Goal: Information Seeking & Learning: Check status

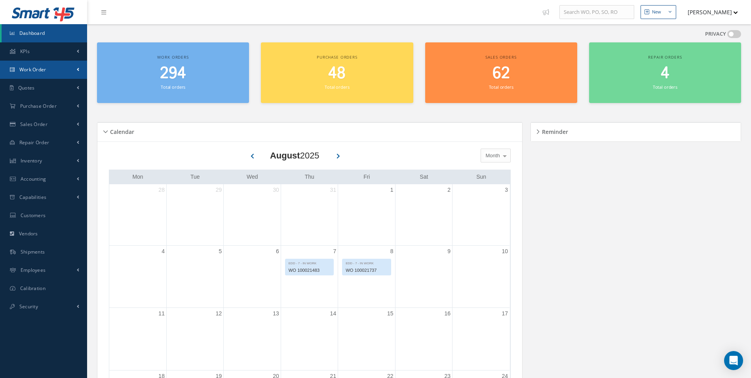
click at [40, 70] on span "Work Order" at bounding box center [32, 69] width 27 height 7
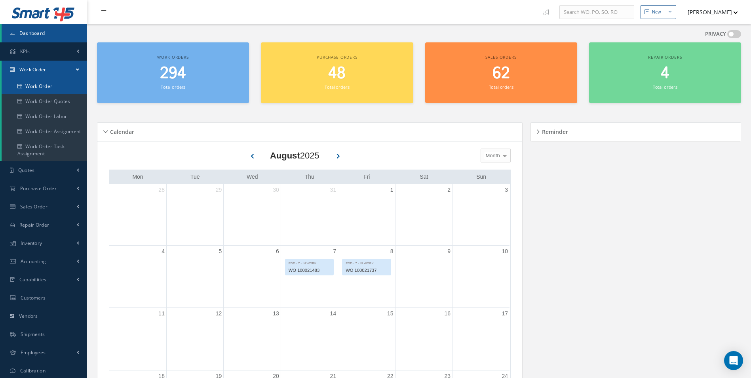
click at [40, 82] on link "Work Order" at bounding box center [45, 86] width 86 height 15
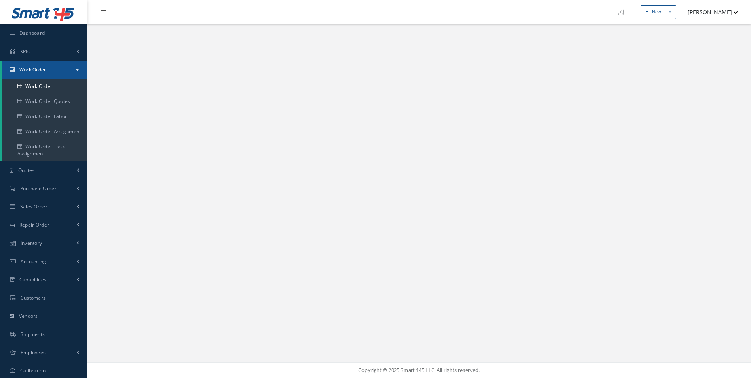
select select "25"
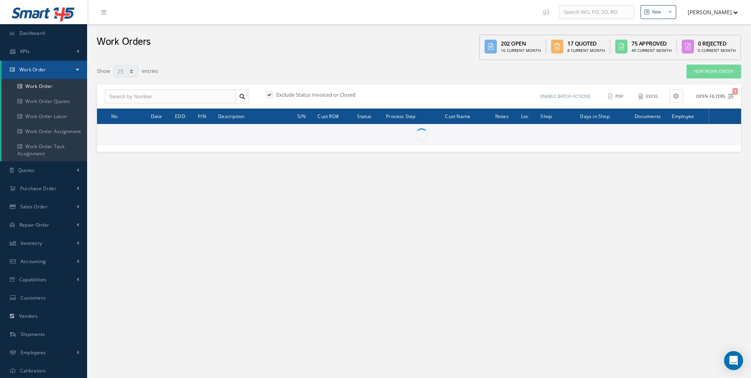
type input "All Work Request"
type input "All Work Performed"
type input "All Status"
type input "WO Part Status"
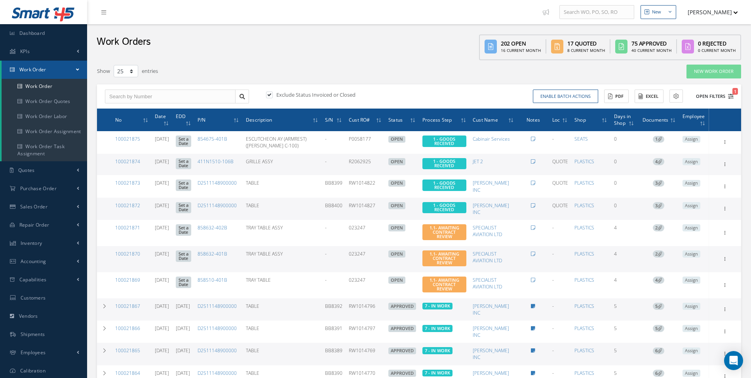
click at [732, 94] on icon "1" at bounding box center [731, 96] width 6 height 6
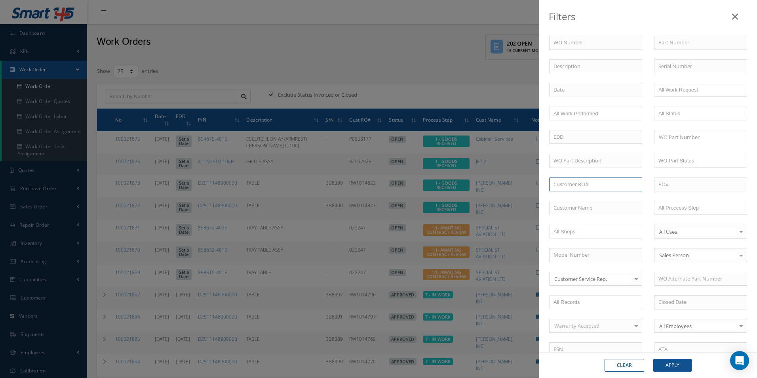
click at [578, 183] on input "text" at bounding box center [595, 184] width 93 height 14
paste input "R479675"
type input "R479675"
click at [667, 365] on button "Apply" at bounding box center [673, 365] width 38 height 13
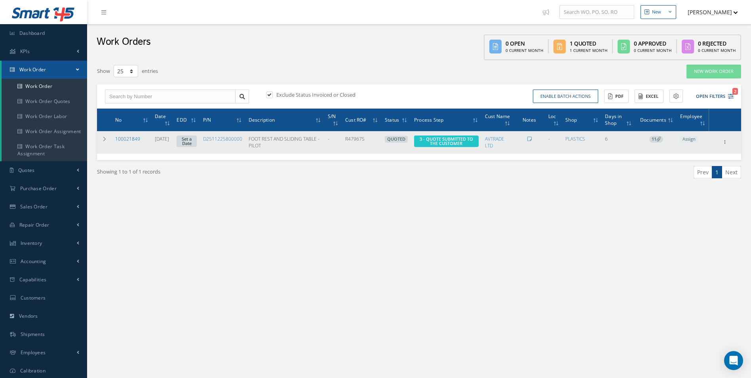
click at [130, 139] on link "100021849" at bounding box center [127, 138] width 25 height 7
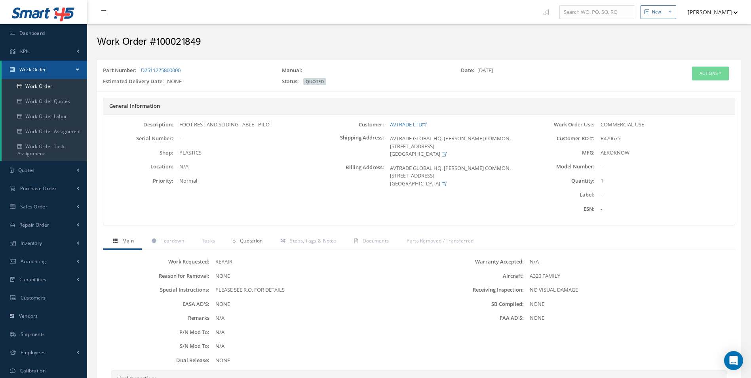
click at [255, 240] on span "Quotation" at bounding box center [251, 240] width 23 height 7
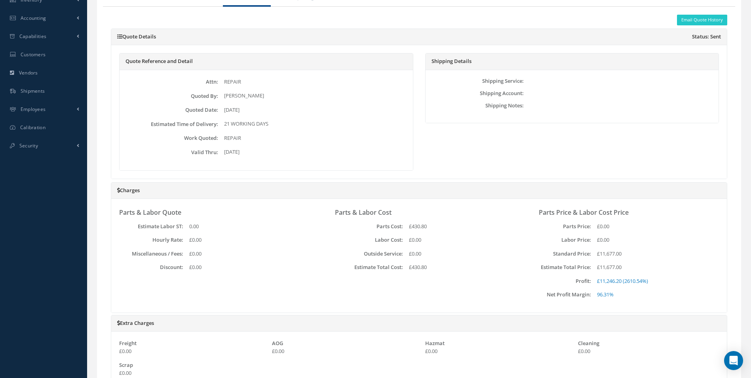
scroll to position [204, 0]
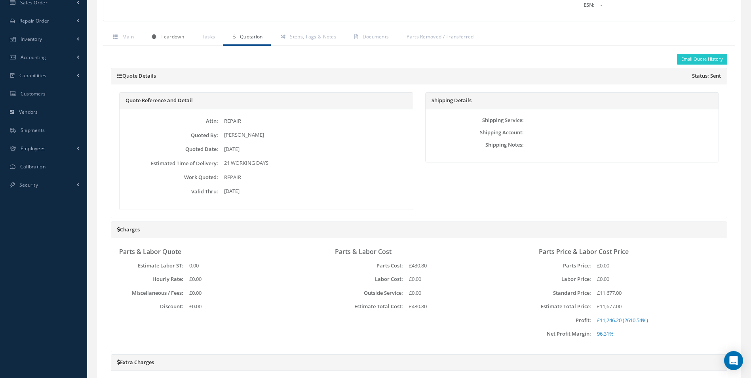
click at [170, 35] on span "Teardown" at bounding box center [172, 36] width 23 height 7
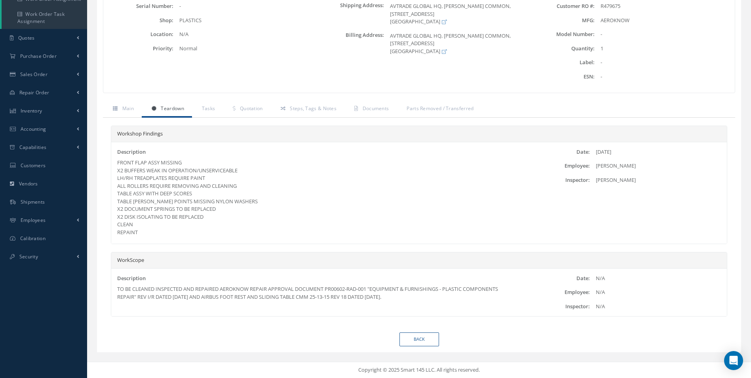
scroll to position [0, 0]
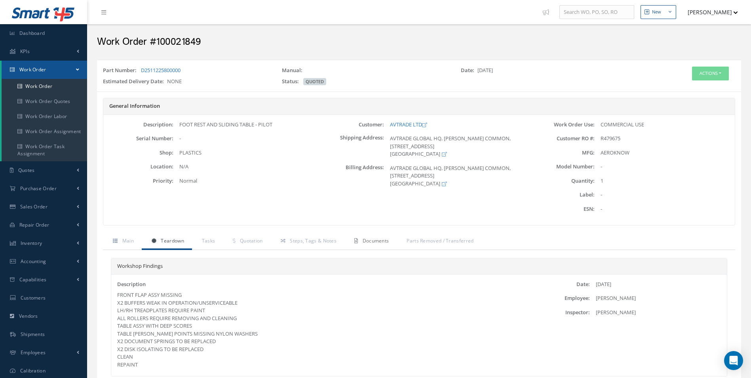
click at [369, 238] on span "Documents" at bounding box center [376, 240] width 27 height 7
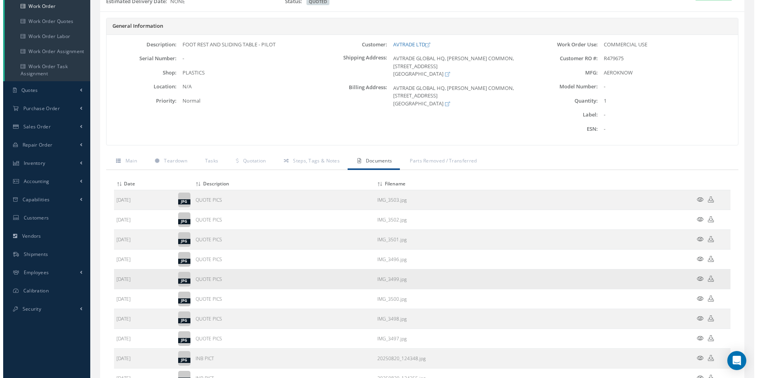
scroll to position [119, 0]
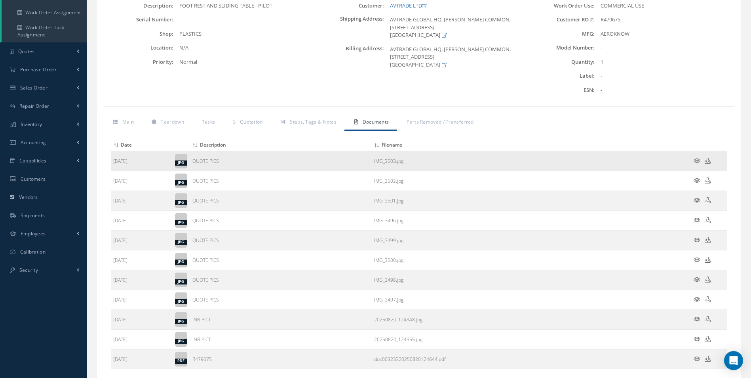
click at [696, 160] on icon at bounding box center [697, 161] width 7 height 6
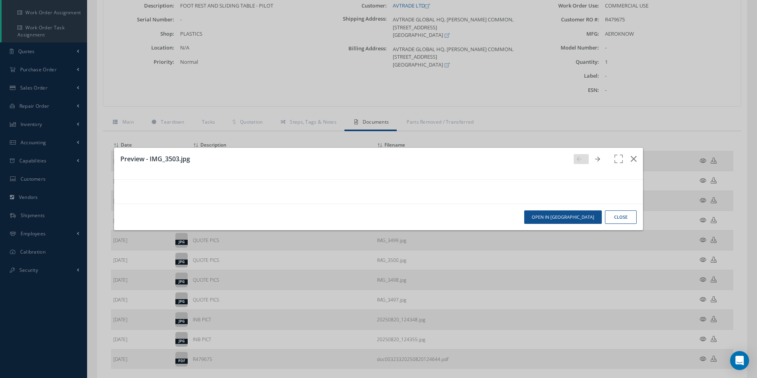
scroll to position [0, 0]
click at [631, 154] on icon "button" at bounding box center [634, 159] width 6 height 10
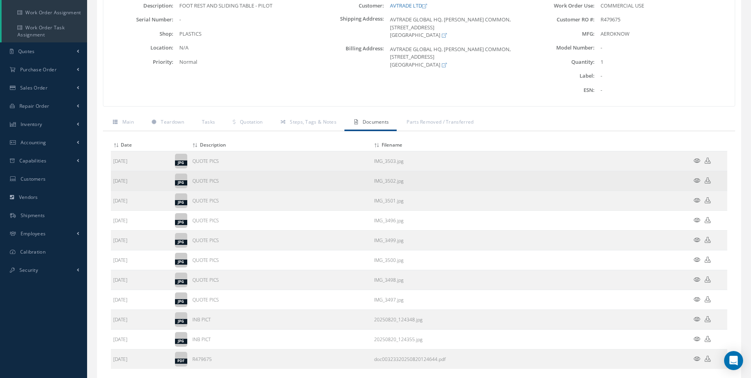
click at [694, 179] on icon at bounding box center [697, 180] width 7 height 6
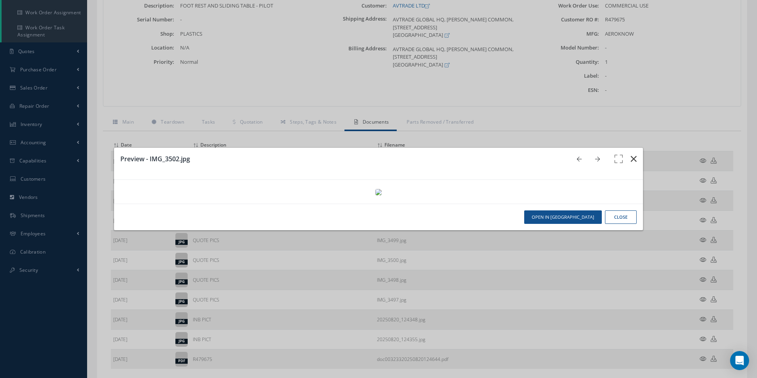
click at [631, 154] on icon "button" at bounding box center [634, 159] width 6 height 10
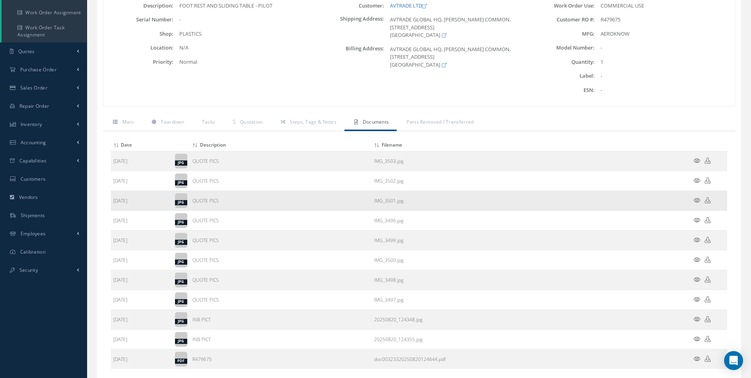
click at [698, 201] on icon at bounding box center [697, 200] width 7 height 6
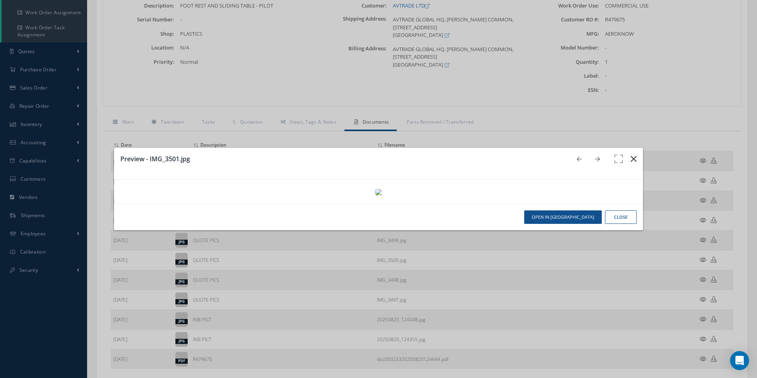
click at [631, 154] on icon "button" at bounding box center [634, 159] width 6 height 10
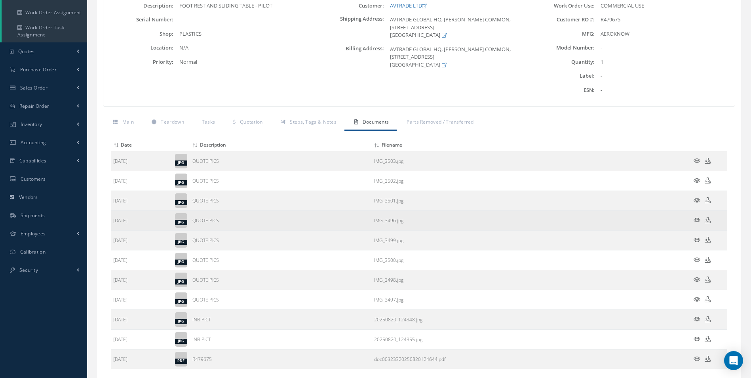
click at [699, 220] on icon at bounding box center [697, 220] width 7 height 6
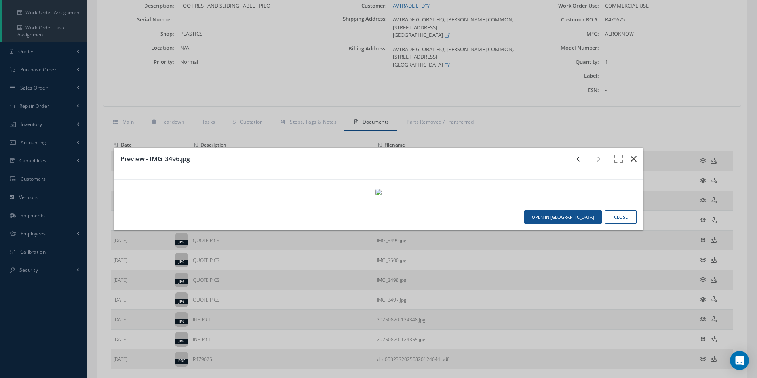
click at [631, 154] on icon "button" at bounding box center [634, 159] width 6 height 10
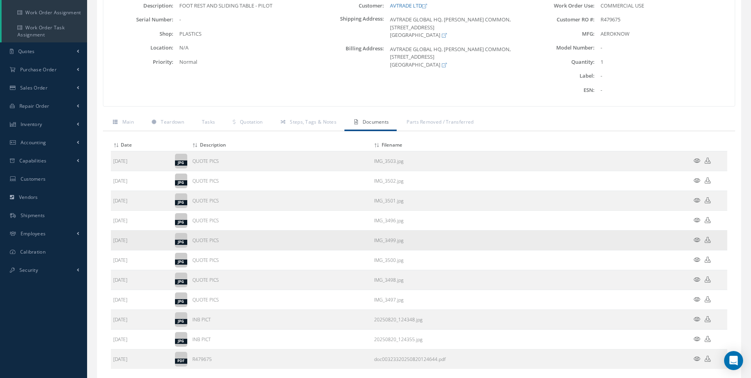
click at [698, 241] on icon at bounding box center [697, 240] width 7 height 6
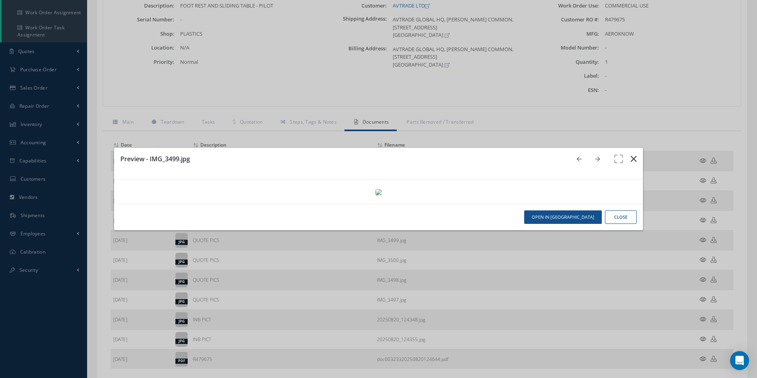
click at [631, 154] on icon "button" at bounding box center [634, 159] width 6 height 10
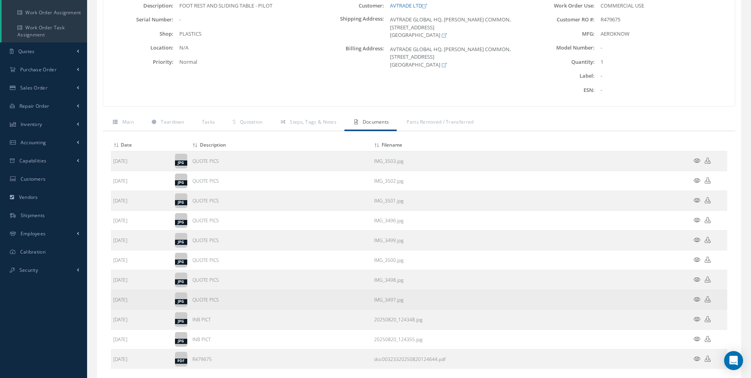
click at [696, 298] on icon at bounding box center [697, 299] width 7 height 6
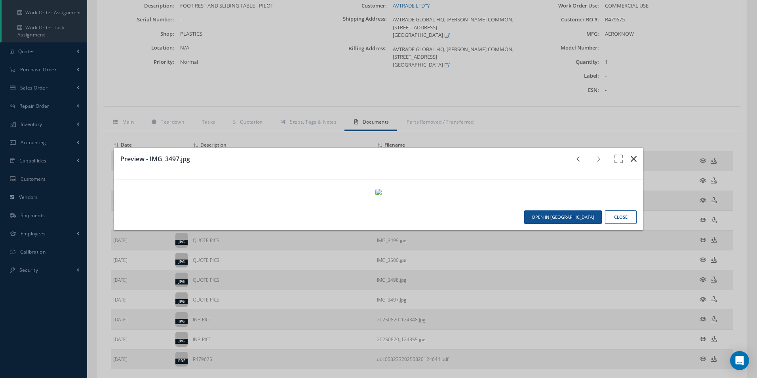
click at [631, 154] on icon "button" at bounding box center [634, 159] width 6 height 10
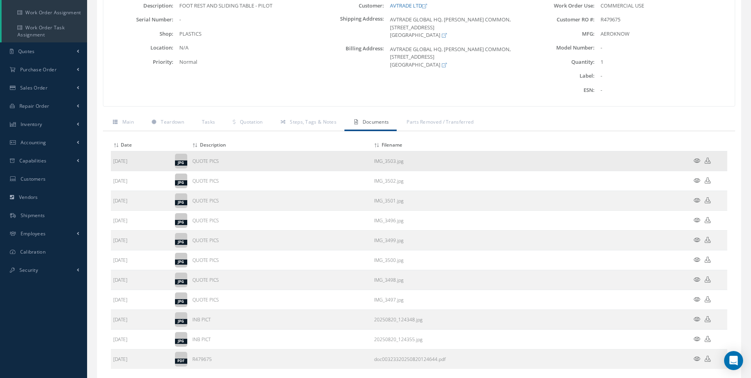
click at [708, 158] on icon at bounding box center [708, 161] width 6 height 6
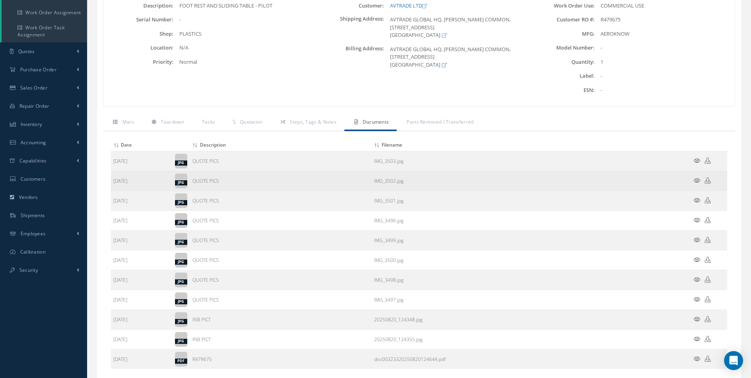
click at [708, 180] on icon at bounding box center [708, 180] width 6 height 6
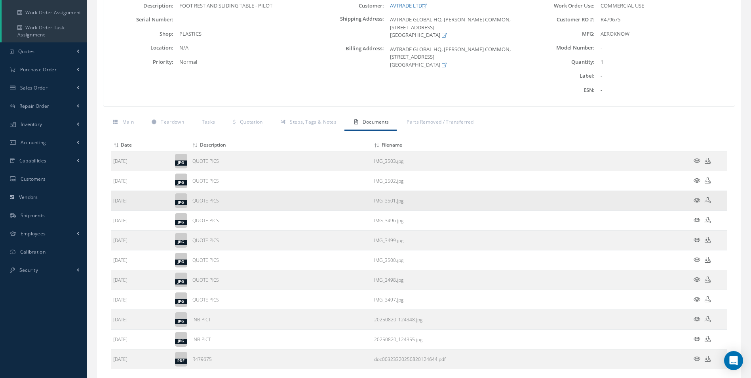
click at [707, 201] on icon at bounding box center [708, 200] width 6 height 6
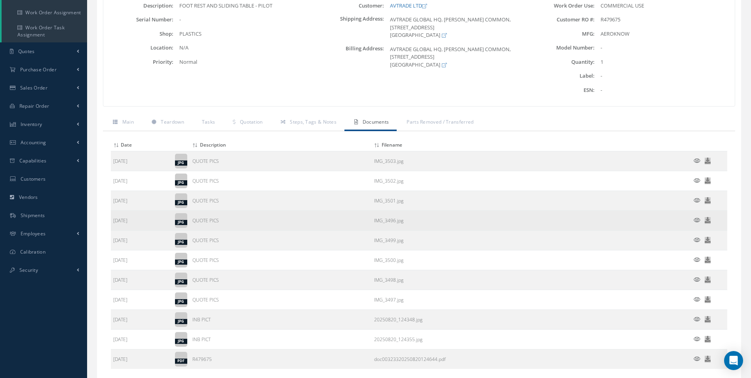
click at [707, 219] on td at bounding box center [704, 221] width 48 height 20
click at [709, 220] on icon at bounding box center [708, 220] width 6 height 6
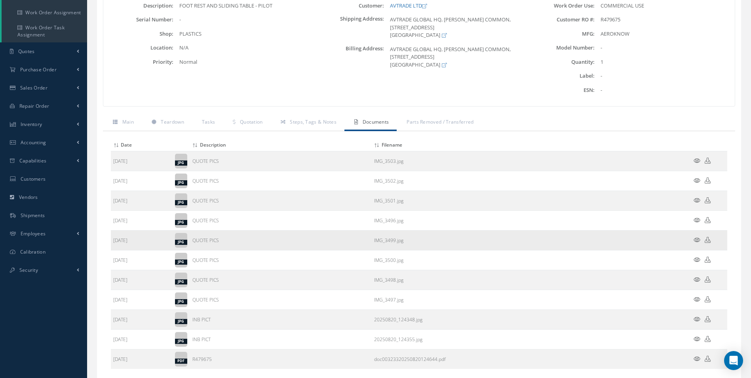
click at [706, 239] on icon at bounding box center [708, 240] width 6 height 6
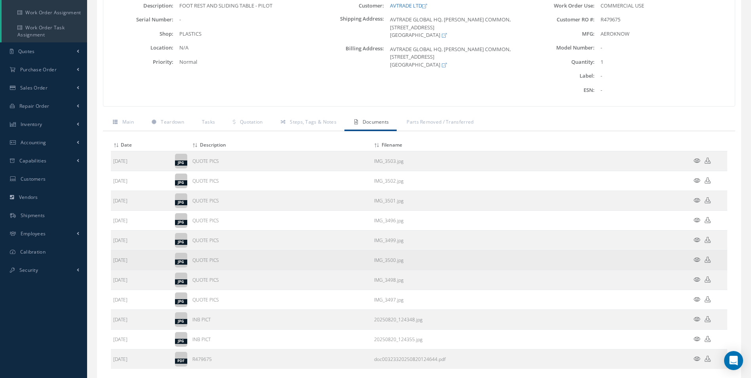
click at [707, 259] on icon at bounding box center [708, 260] width 6 height 6
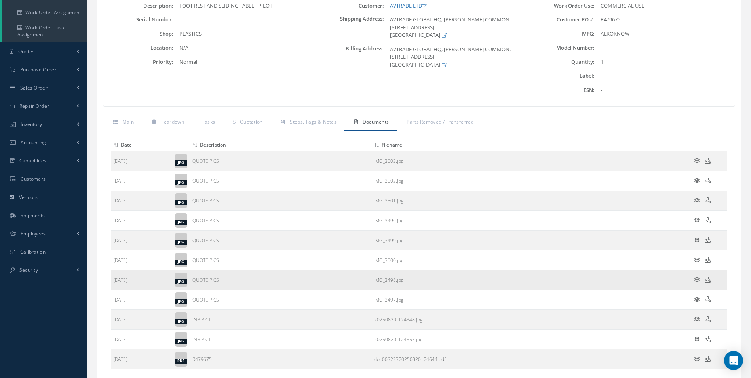
click at [709, 280] on icon at bounding box center [708, 279] width 6 height 6
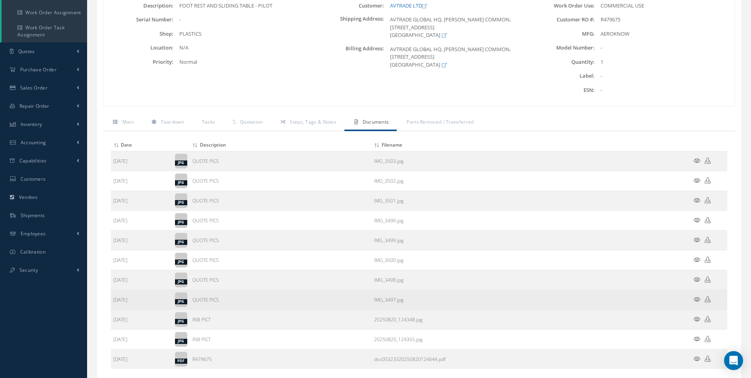
click at [707, 299] on icon at bounding box center [708, 299] width 6 height 6
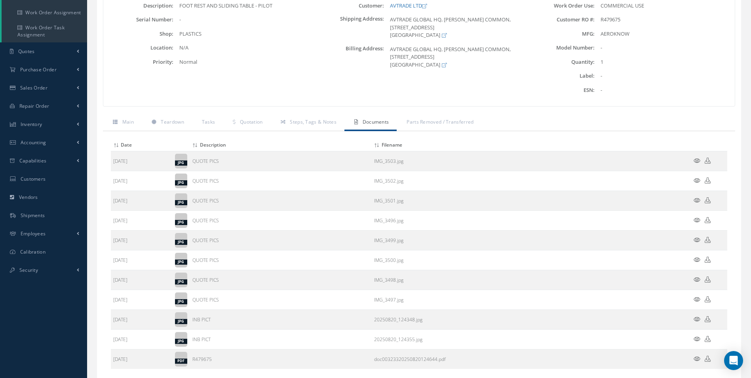
click at [452, 97] on div "Customer: AVTRADE LTD Shipping Address: AVTRADE GLOBAL HQ, SAYERS COMMON, WEST …" at bounding box center [419, 51] width 211 height 99
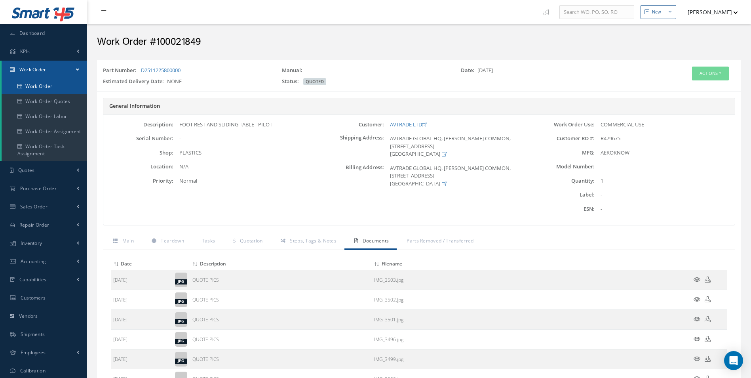
click at [42, 84] on link "Work Order" at bounding box center [45, 86] width 86 height 15
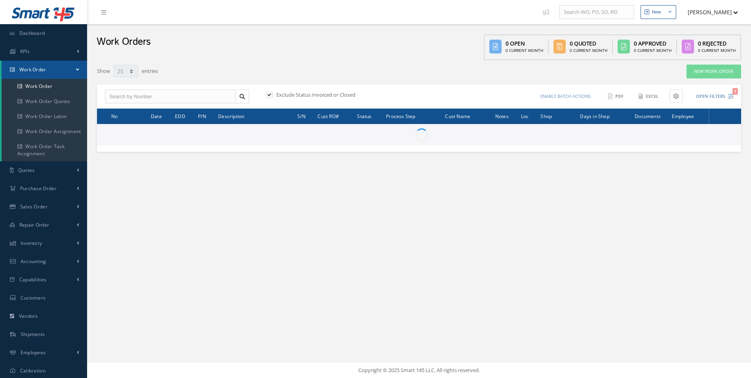
select select "25"
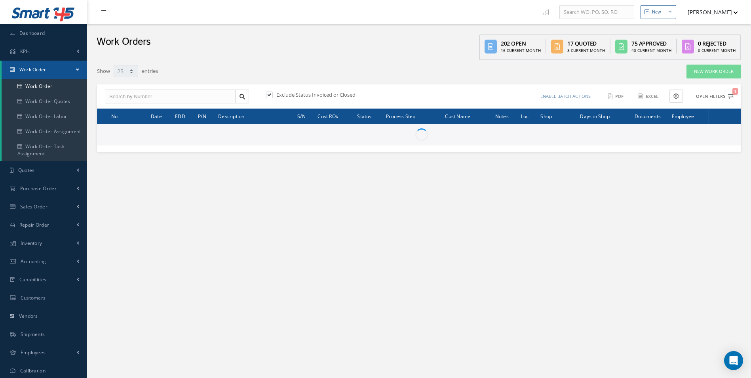
type input "All Work Request"
type input "All Work Performed"
type input "All Status"
type input "WO Part Status"
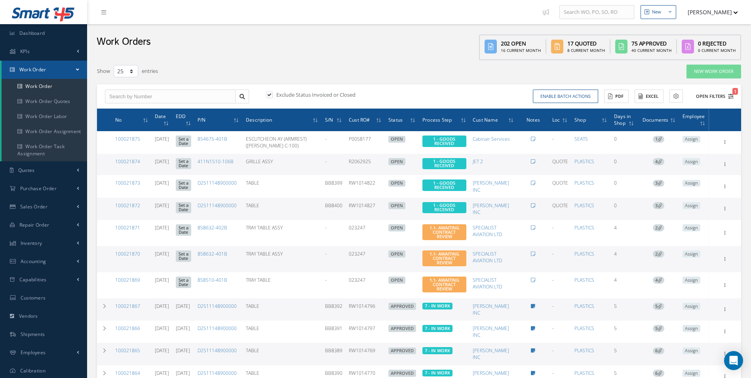
click at [732, 96] on icon "1" at bounding box center [731, 96] width 6 height 6
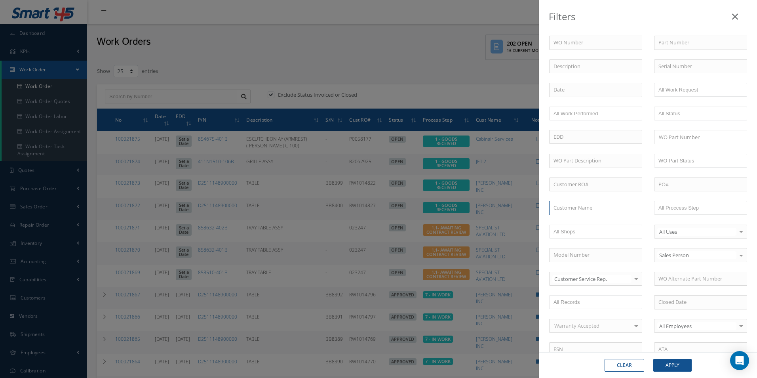
click at [572, 209] on input "text" at bounding box center [595, 208] width 93 height 14
click at [562, 209] on input "ava" at bounding box center [595, 208] width 93 height 14
click at [567, 221] on span "AVTRADE LTD" at bounding box center [570, 221] width 32 height 7
type input "AVTRADE LTD"
click at [679, 363] on button "Apply" at bounding box center [673, 365] width 38 height 13
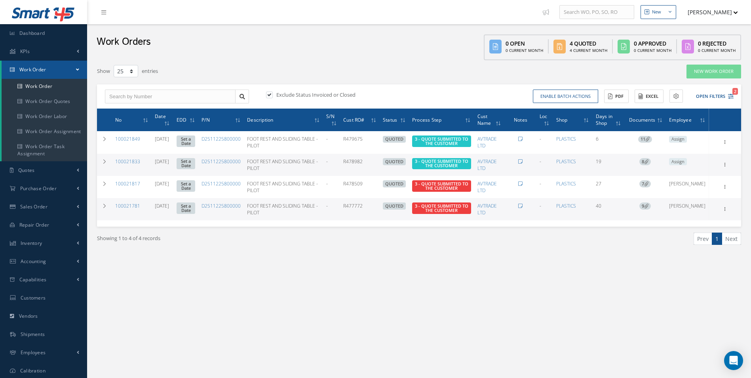
drag, startPoint x: 353, startPoint y: 160, endPoint x: 374, endPoint y: 163, distance: 21.6
click at [374, 163] on td "R478982" at bounding box center [360, 165] width 40 height 22
drag, startPoint x: 374, startPoint y: 163, endPoint x: 369, endPoint y: 163, distance: 5.1
copy td "R478982"
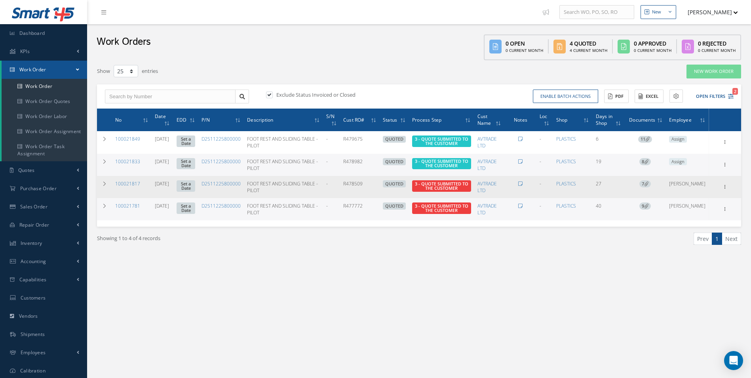
drag, startPoint x: 354, startPoint y: 184, endPoint x: 372, endPoint y: 183, distance: 18.3
click at [372, 183] on td "R478509" at bounding box center [360, 187] width 40 height 22
drag, startPoint x: 372, startPoint y: 183, endPoint x: 367, endPoint y: 185, distance: 5.1
copy td "R478509"
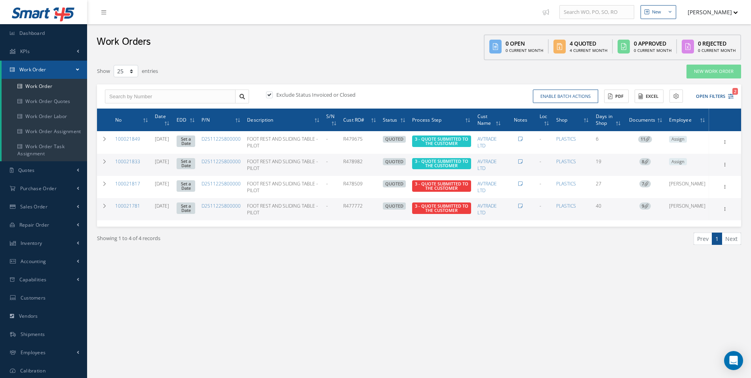
drag, startPoint x: 353, startPoint y: 205, endPoint x: 373, endPoint y: 208, distance: 20.1
click at [373, 208] on td "R477772" at bounding box center [360, 209] width 40 height 22
drag, startPoint x: 373, startPoint y: 208, endPoint x: 367, endPoint y: 205, distance: 7.3
copy td "R477772"
click at [445, 210] on span "3 - QUOTE SUBMITTED TO THE CUSTOMER" at bounding box center [441, 208] width 53 height 10
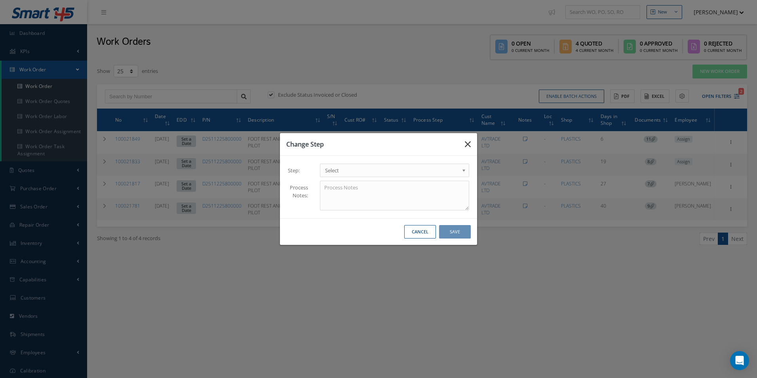
click at [470, 143] on icon "button" at bounding box center [468, 144] width 6 height 10
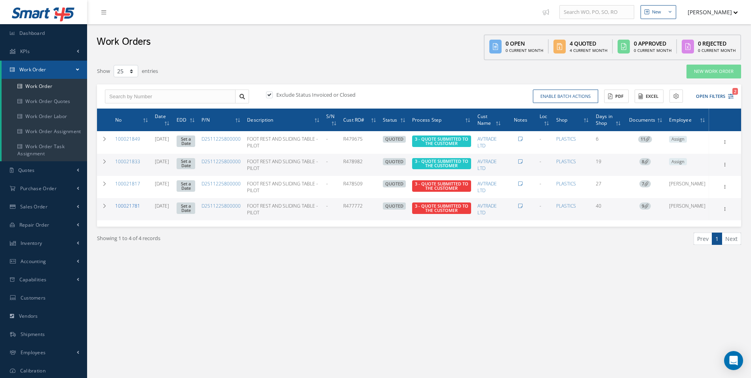
click at [131, 205] on link "100021781" at bounding box center [127, 205] width 25 height 7
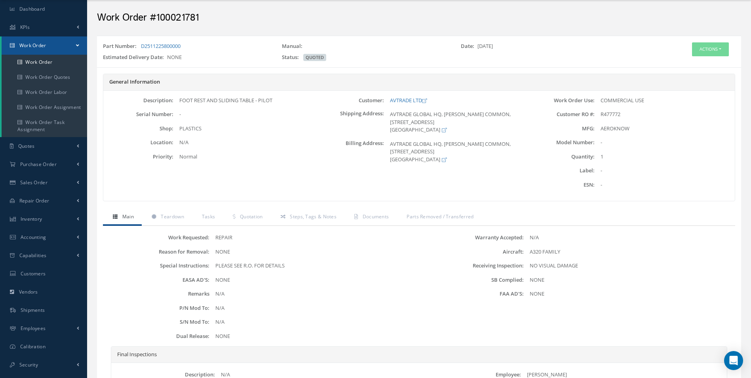
scroll to position [79, 0]
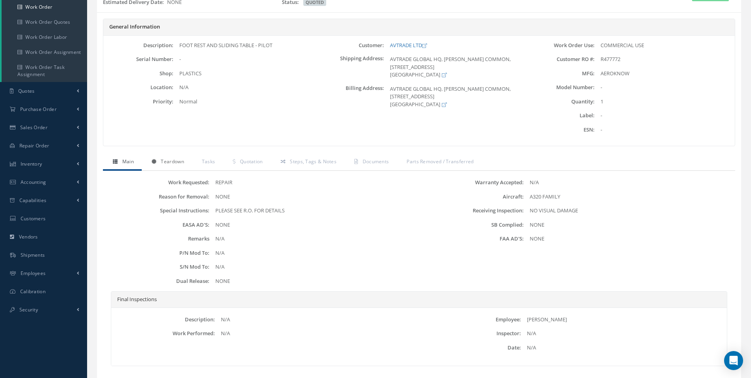
click at [173, 161] on span "Teardown" at bounding box center [172, 161] width 23 height 7
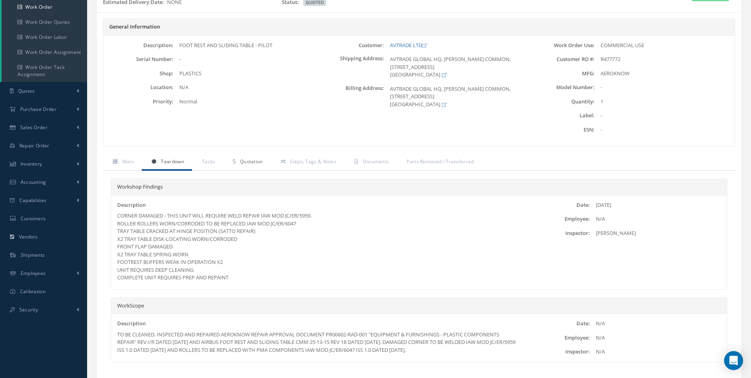
click at [252, 162] on span "Quotation" at bounding box center [251, 161] width 23 height 7
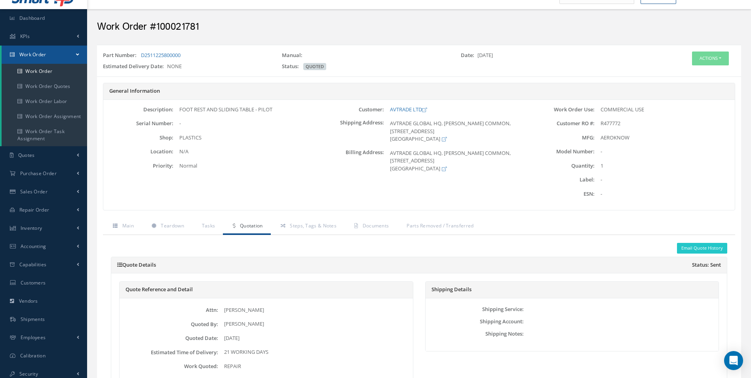
scroll to position [0, 0]
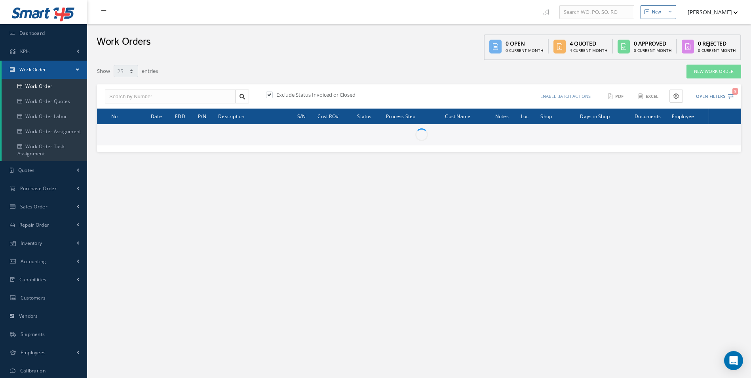
select select "25"
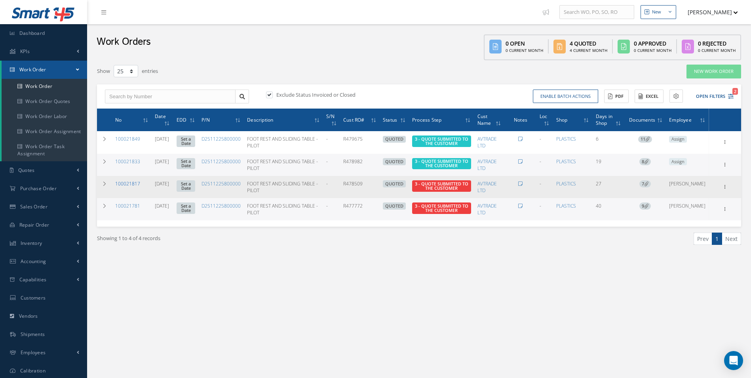
click at [131, 185] on link "100021817" at bounding box center [127, 183] width 25 height 7
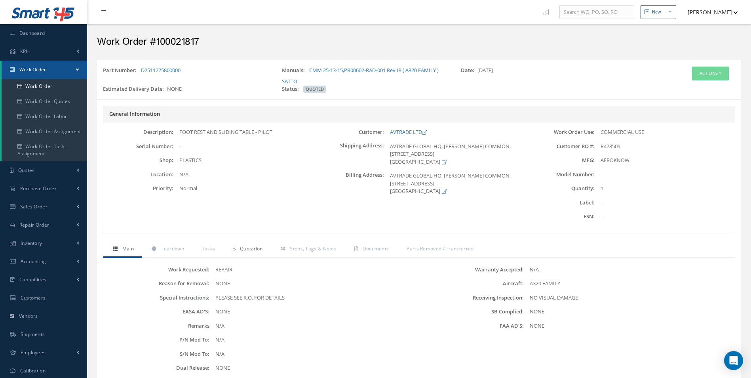
click at [248, 250] on span "Quotation" at bounding box center [251, 248] width 23 height 7
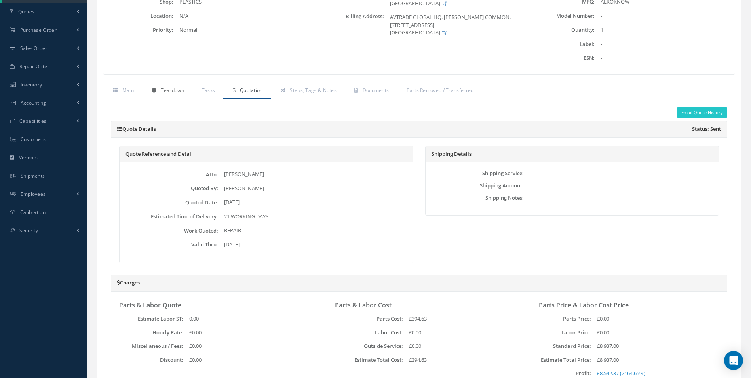
click at [183, 88] on span "Teardown" at bounding box center [172, 90] width 23 height 7
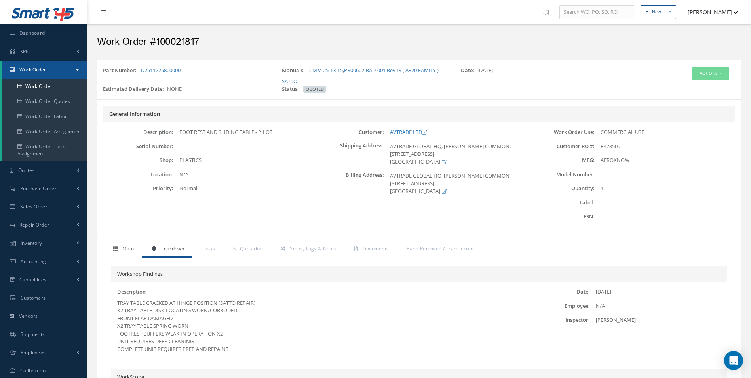
click at [132, 248] on span "Main" at bounding box center [127, 248] width 11 height 7
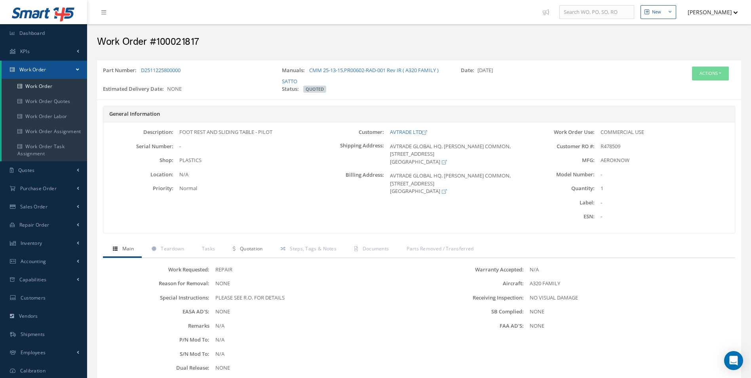
click at [244, 252] on link "Quotation" at bounding box center [247, 249] width 48 height 17
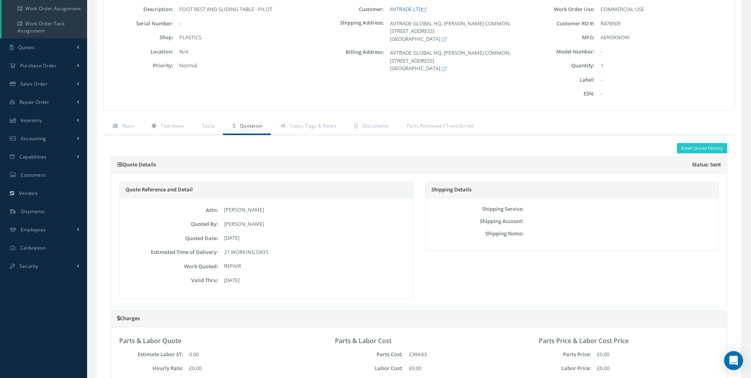
scroll to position [119, 0]
